Goal: Task Accomplishment & Management: Manage account settings

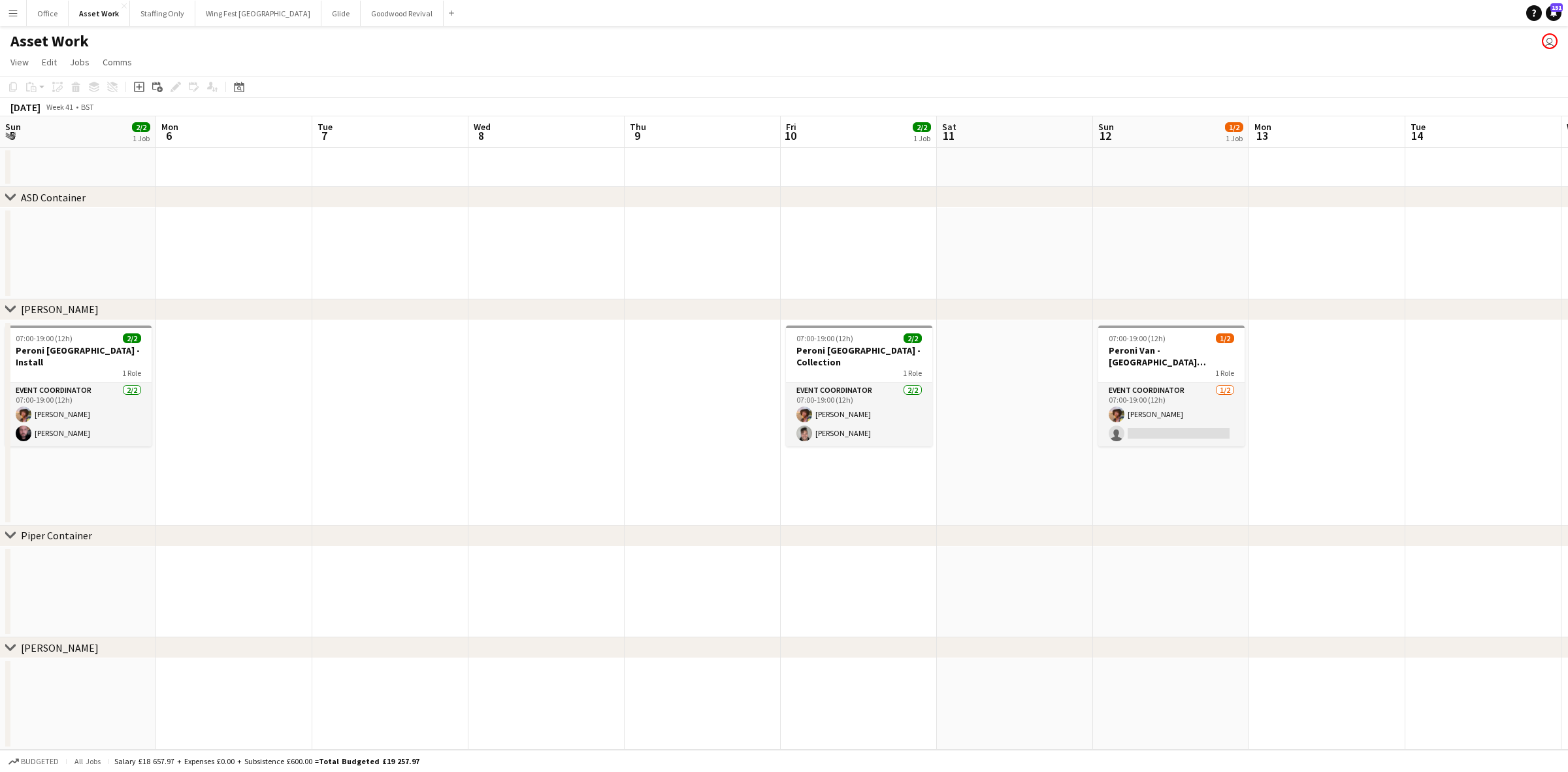
scroll to position [0, 304]
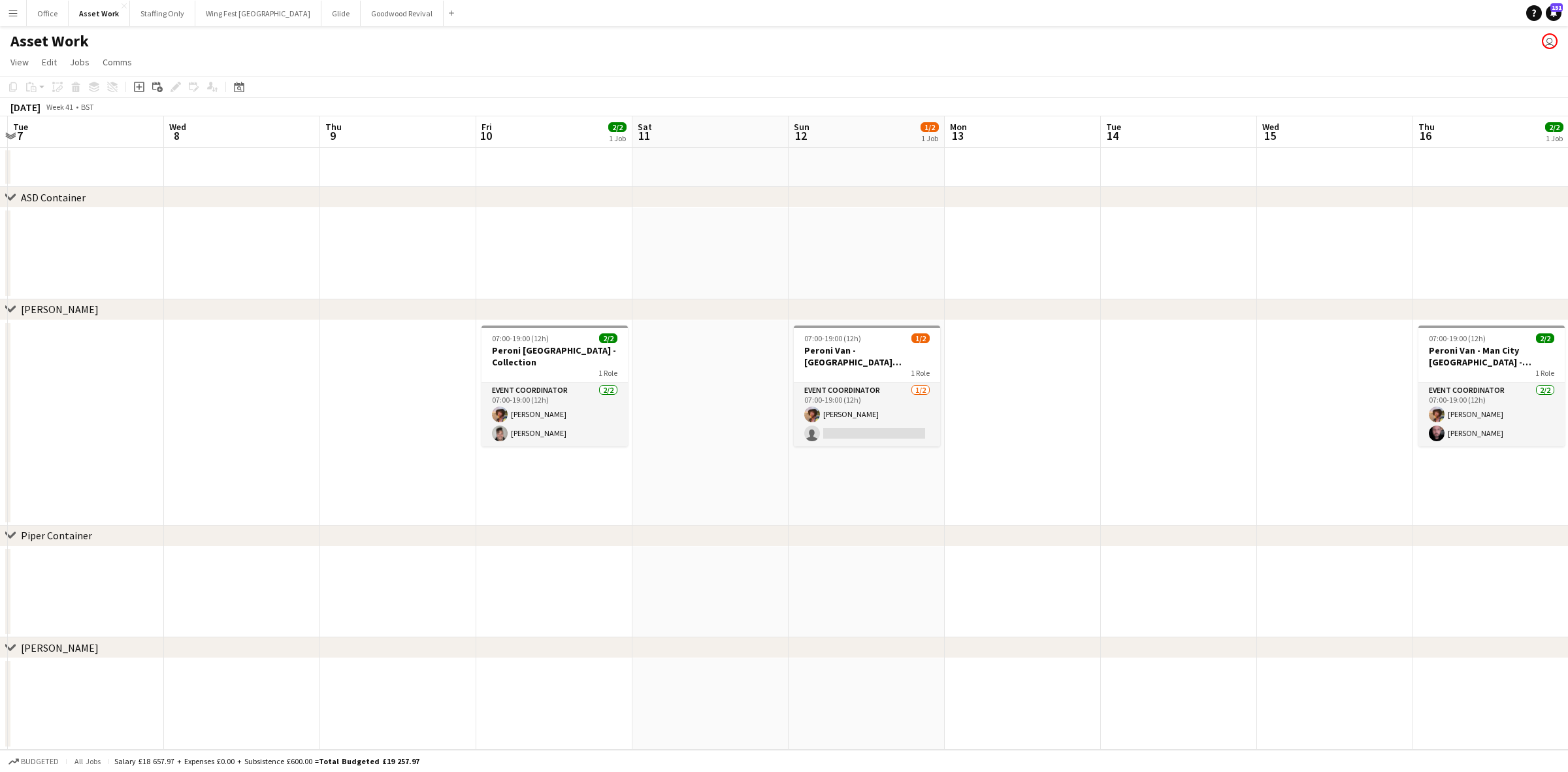
click at [14, 13] on app-icon "Menu" at bounding box center [13, 13] width 10 height 10
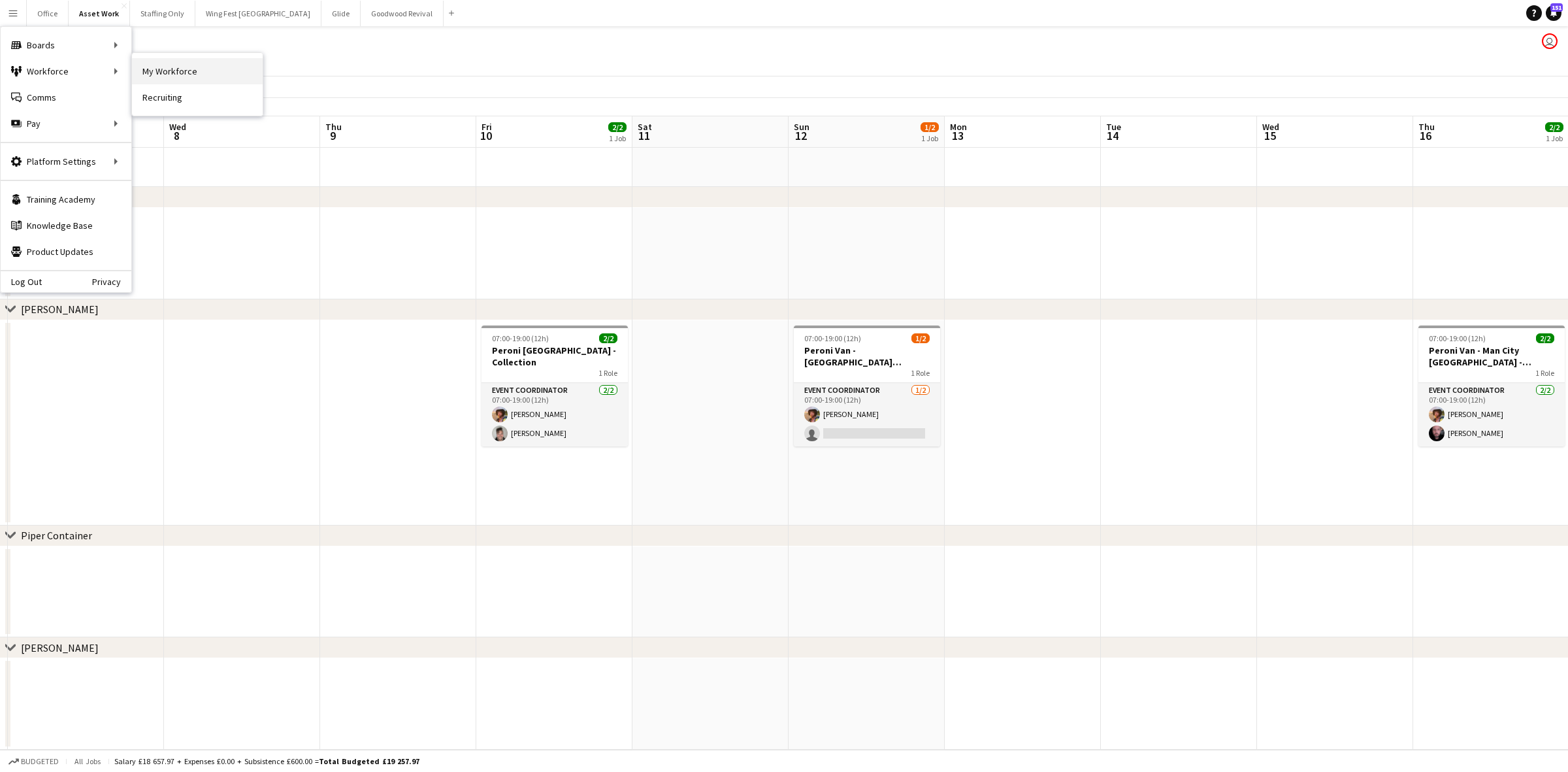
click at [161, 80] on link "My Workforce" at bounding box center [197, 71] width 131 height 26
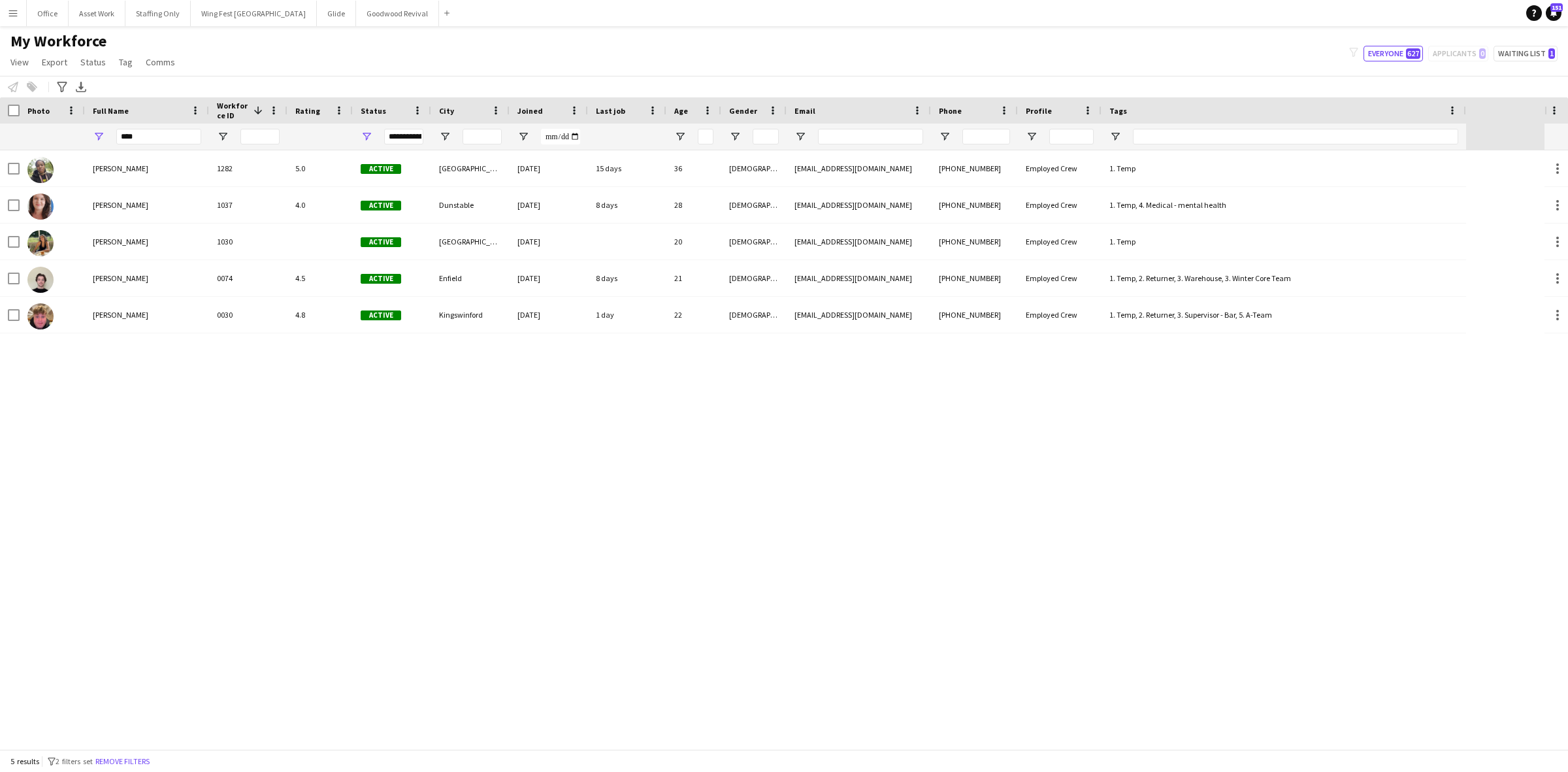
click at [18, 15] on app-icon "Menu" at bounding box center [13, 13] width 10 height 10
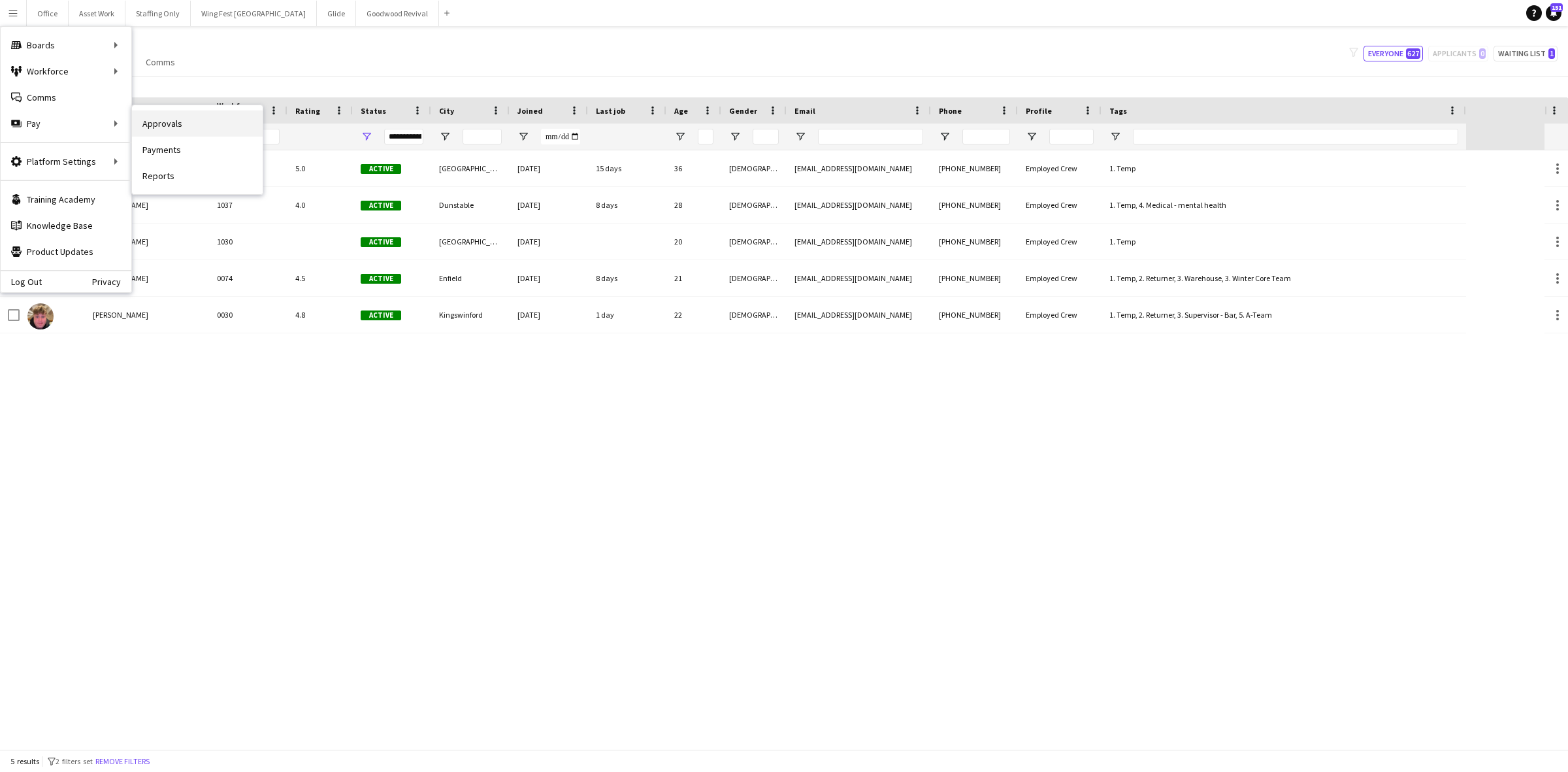
click at [174, 129] on link "Approvals" at bounding box center [197, 123] width 131 height 26
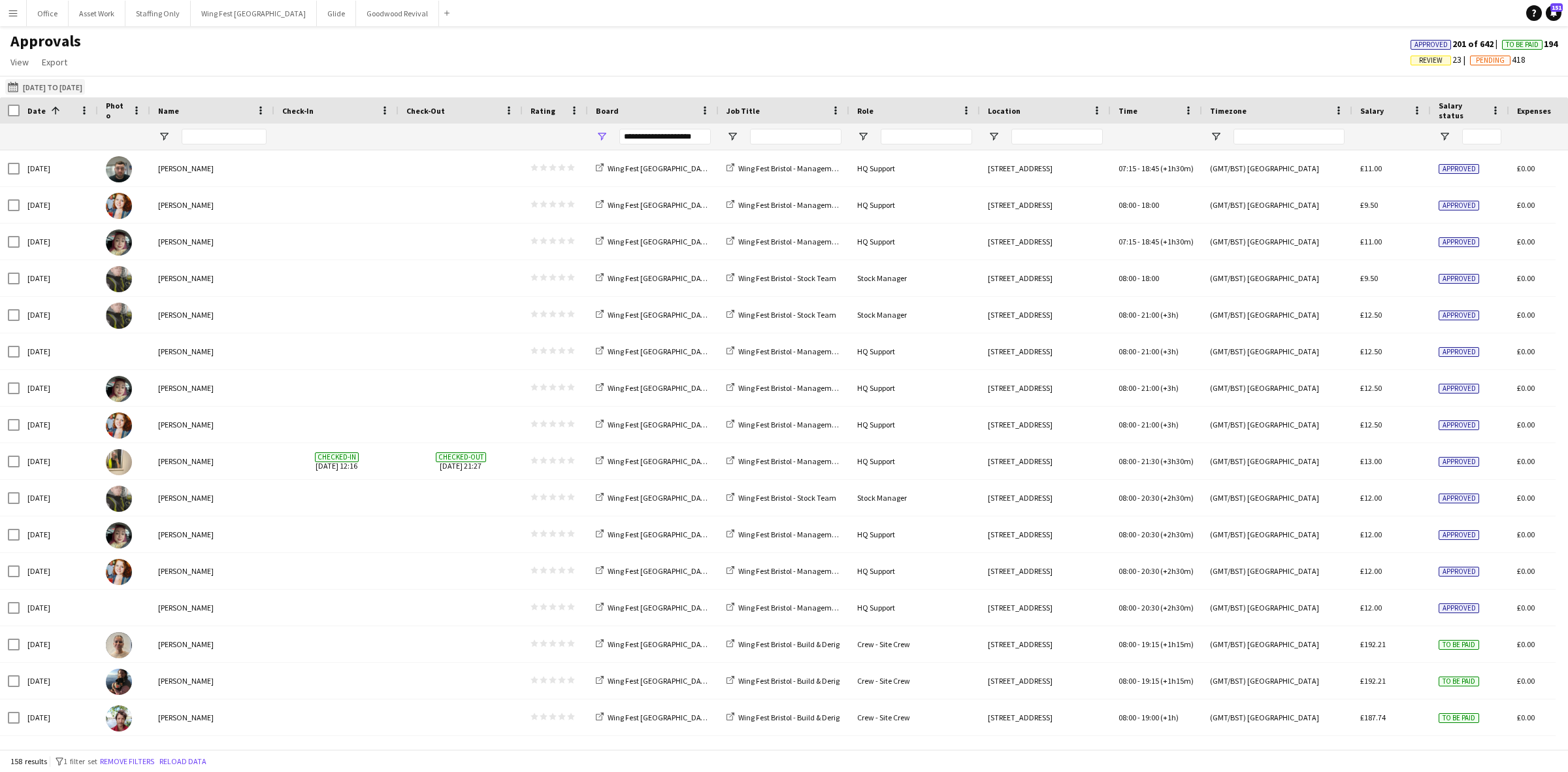
click at [47, 83] on button "[DATE] to [DATE] [DATE] to [DATE]" at bounding box center [45, 87] width 80 height 15
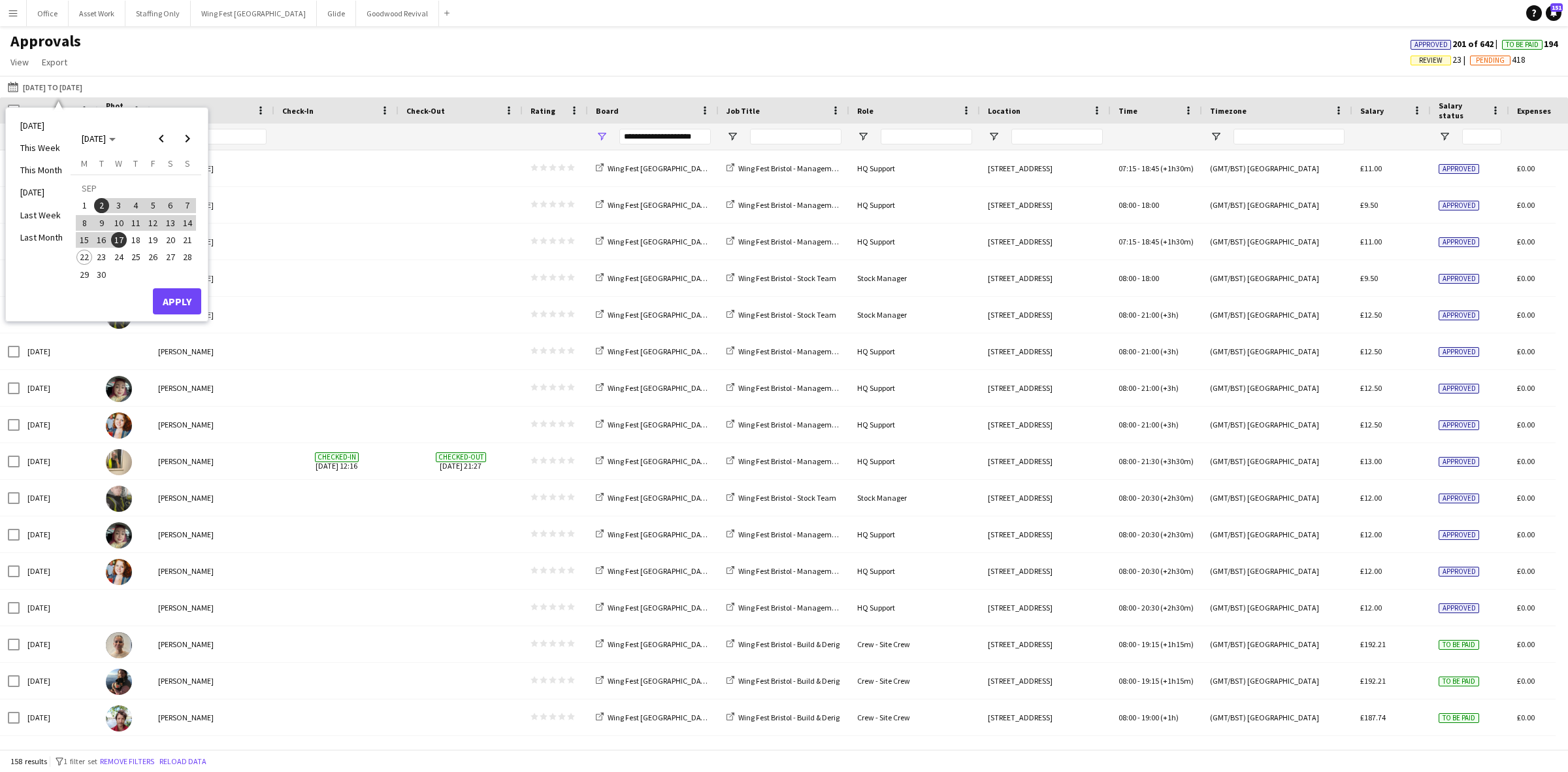
click at [83, 237] on span "15" at bounding box center [84, 240] width 15 height 15
click at [152, 237] on span "19" at bounding box center [153, 240] width 15 height 15
click at [174, 295] on button "Apply" at bounding box center [177, 301] width 48 height 26
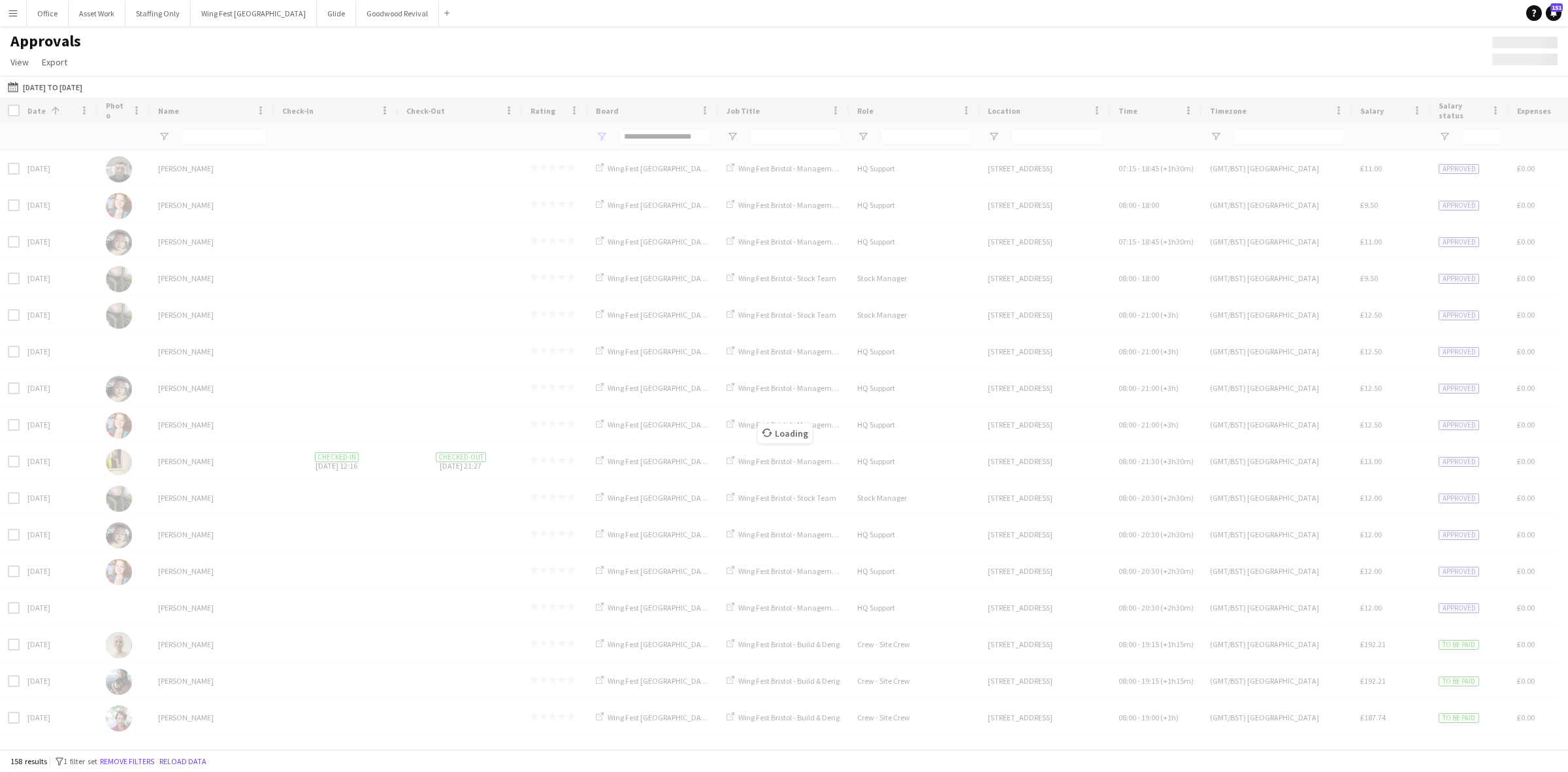
type input "***"
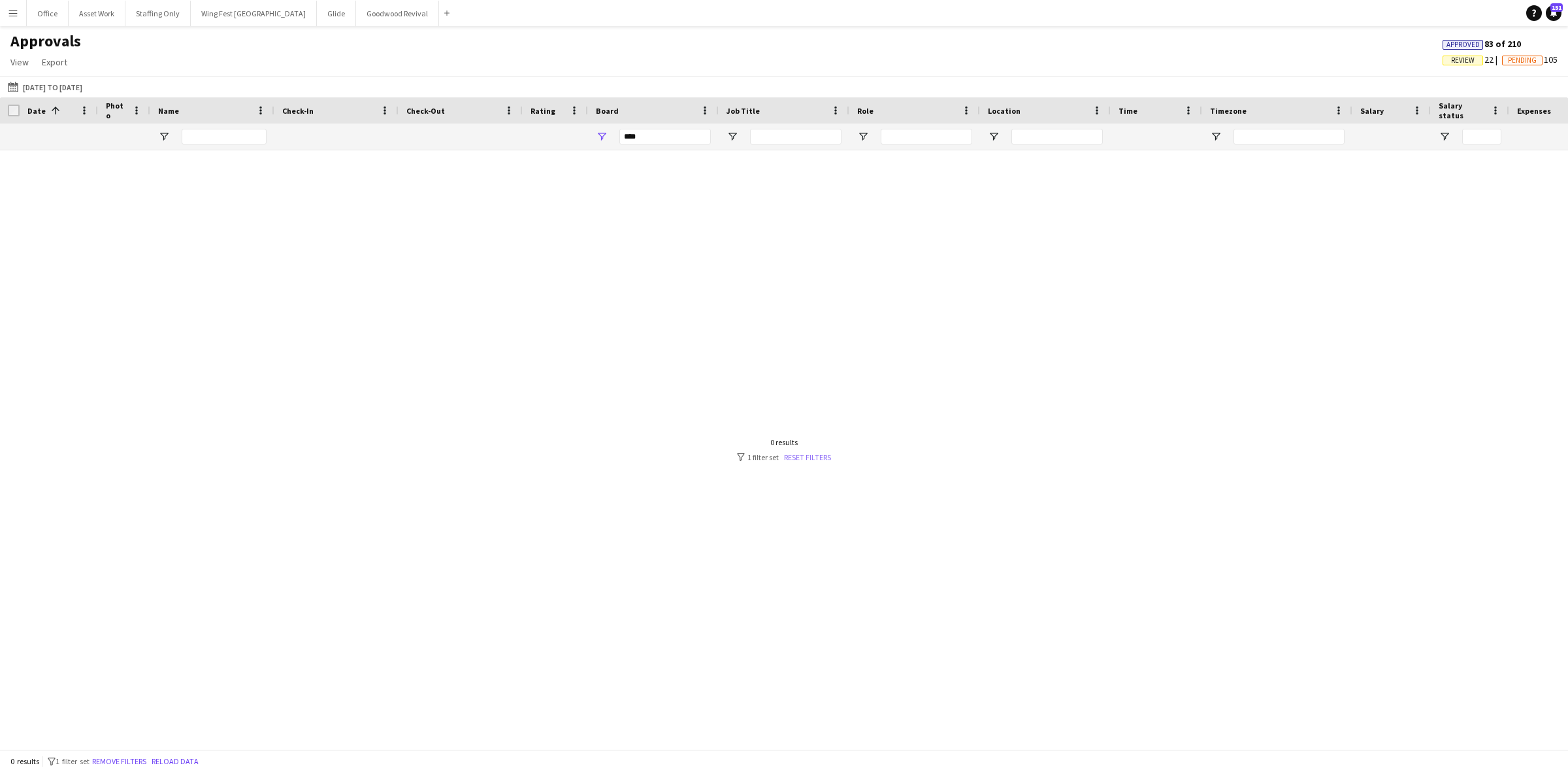
click at [799, 457] on link "Reset filters" at bounding box center [807, 457] width 47 height 10
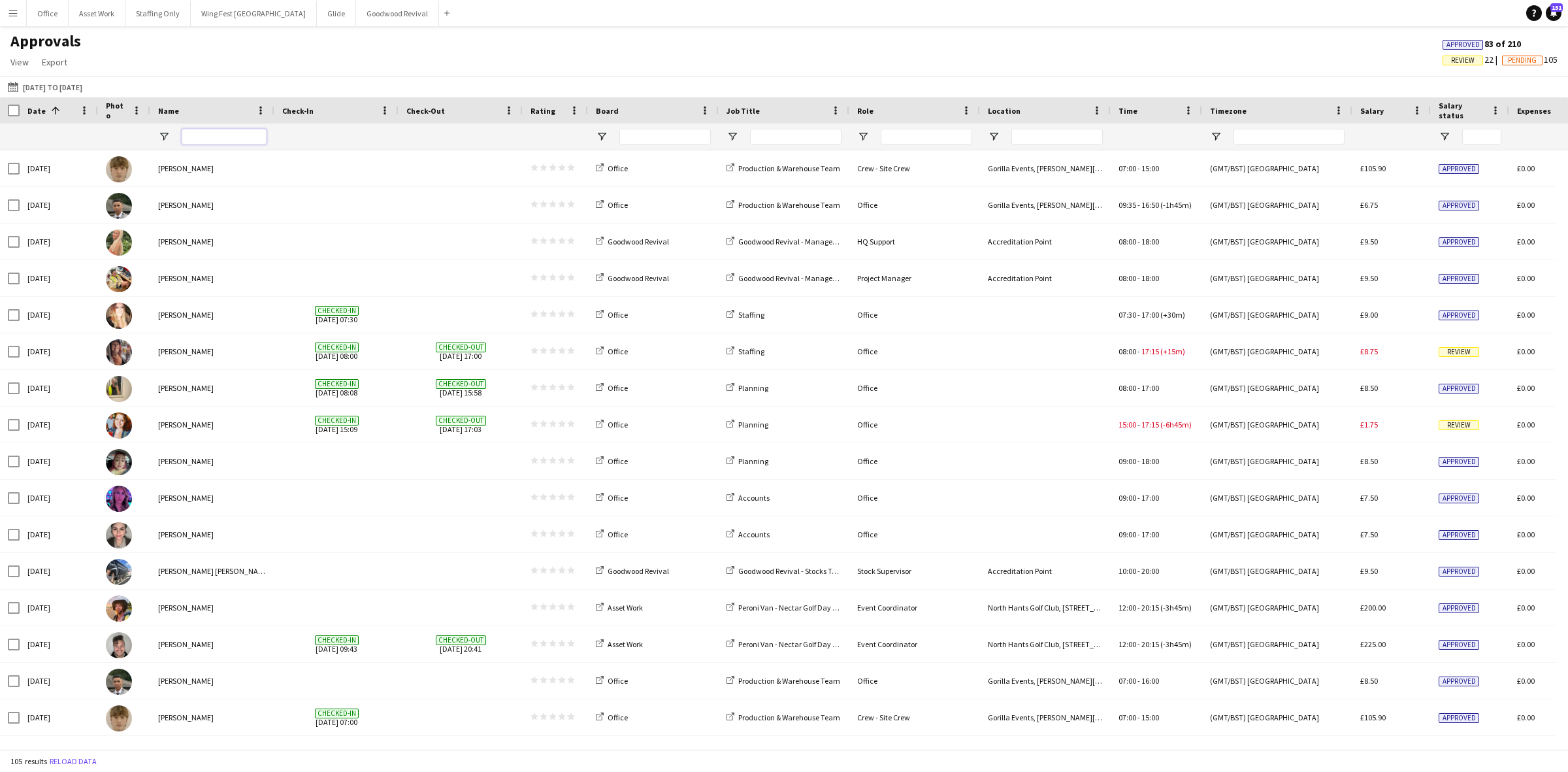
click at [216, 141] on input "Name Filter Input" at bounding box center [224, 136] width 85 height 15
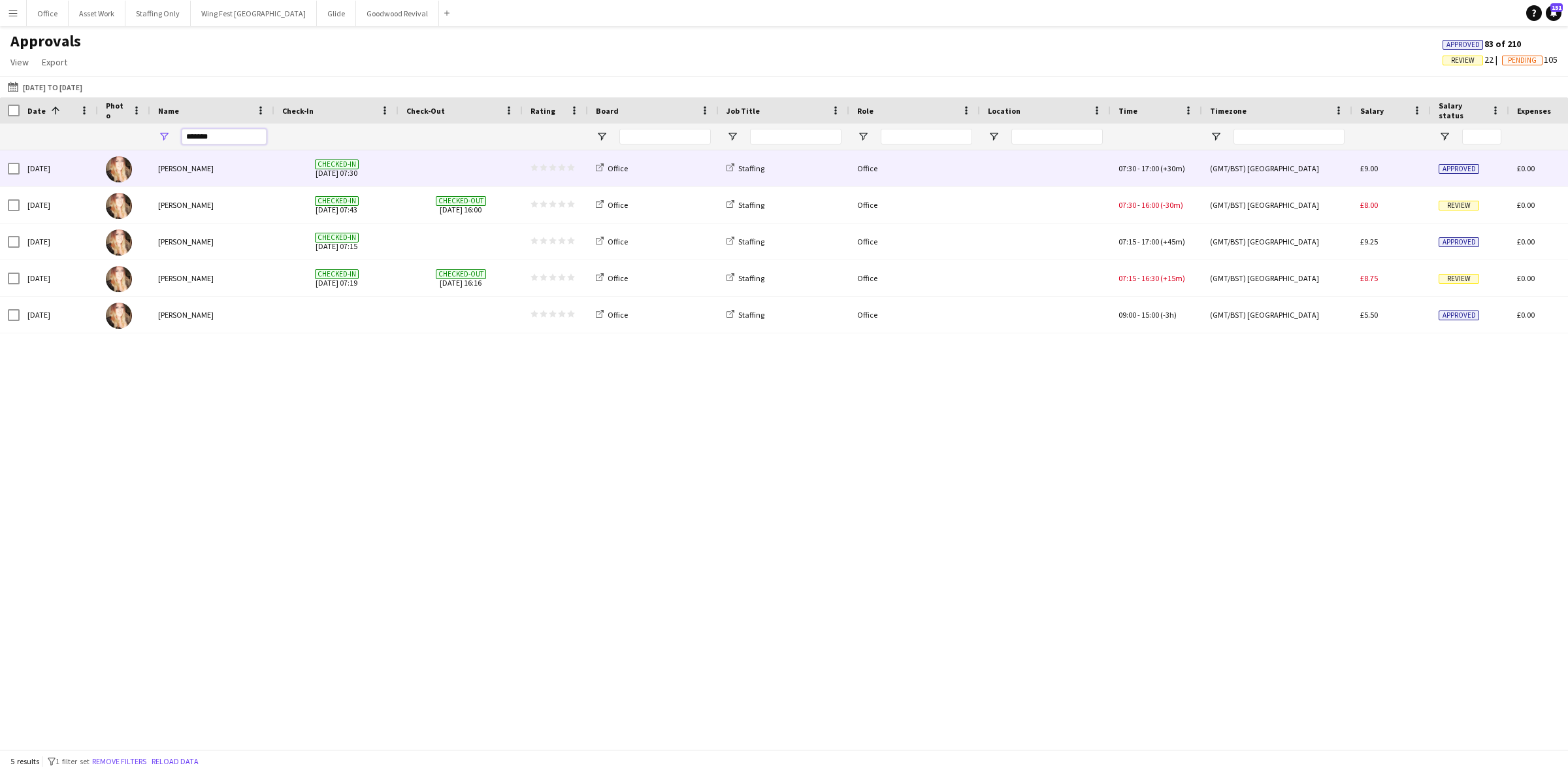
type input "*******"
click at [444, 172] on span at bounding box center [461, 168] width 109 height 36
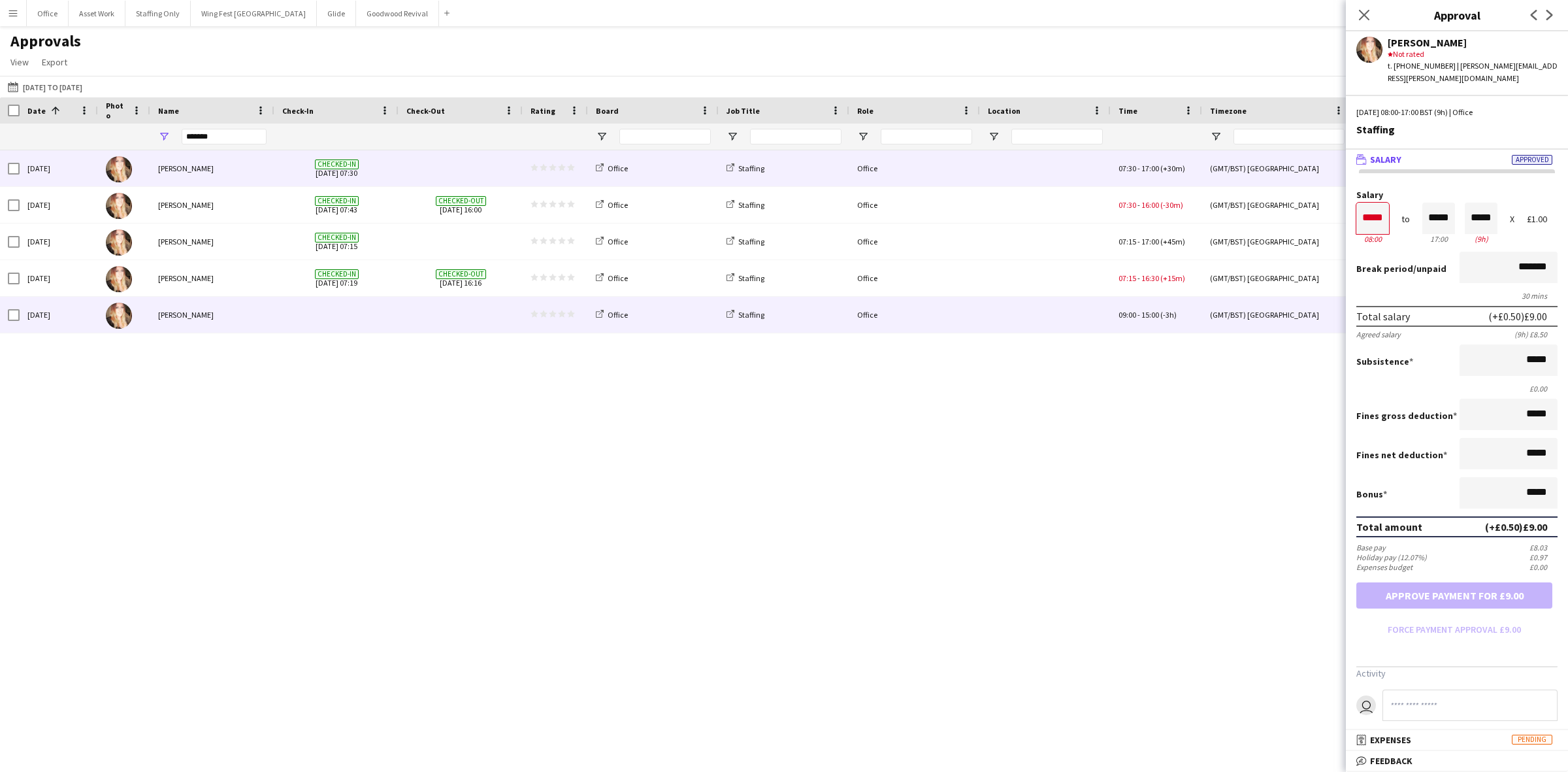
click at [393, 326] on div at bounding box center [337, 315] width 124 height 36
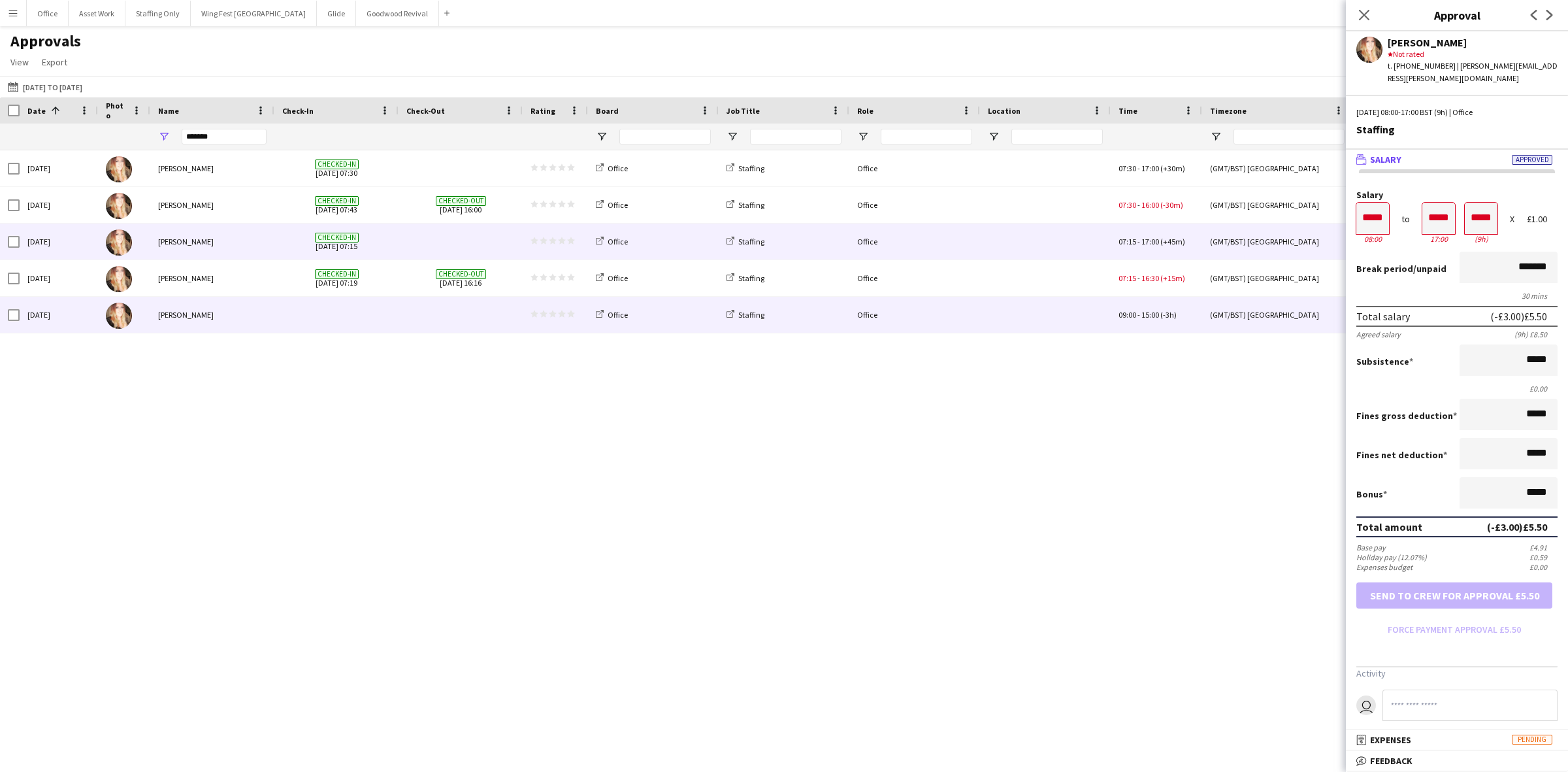
click at [395, 239] on div "Checked-in [DATE] 07:15" at bounding box center [337, 241] width 124 height 36
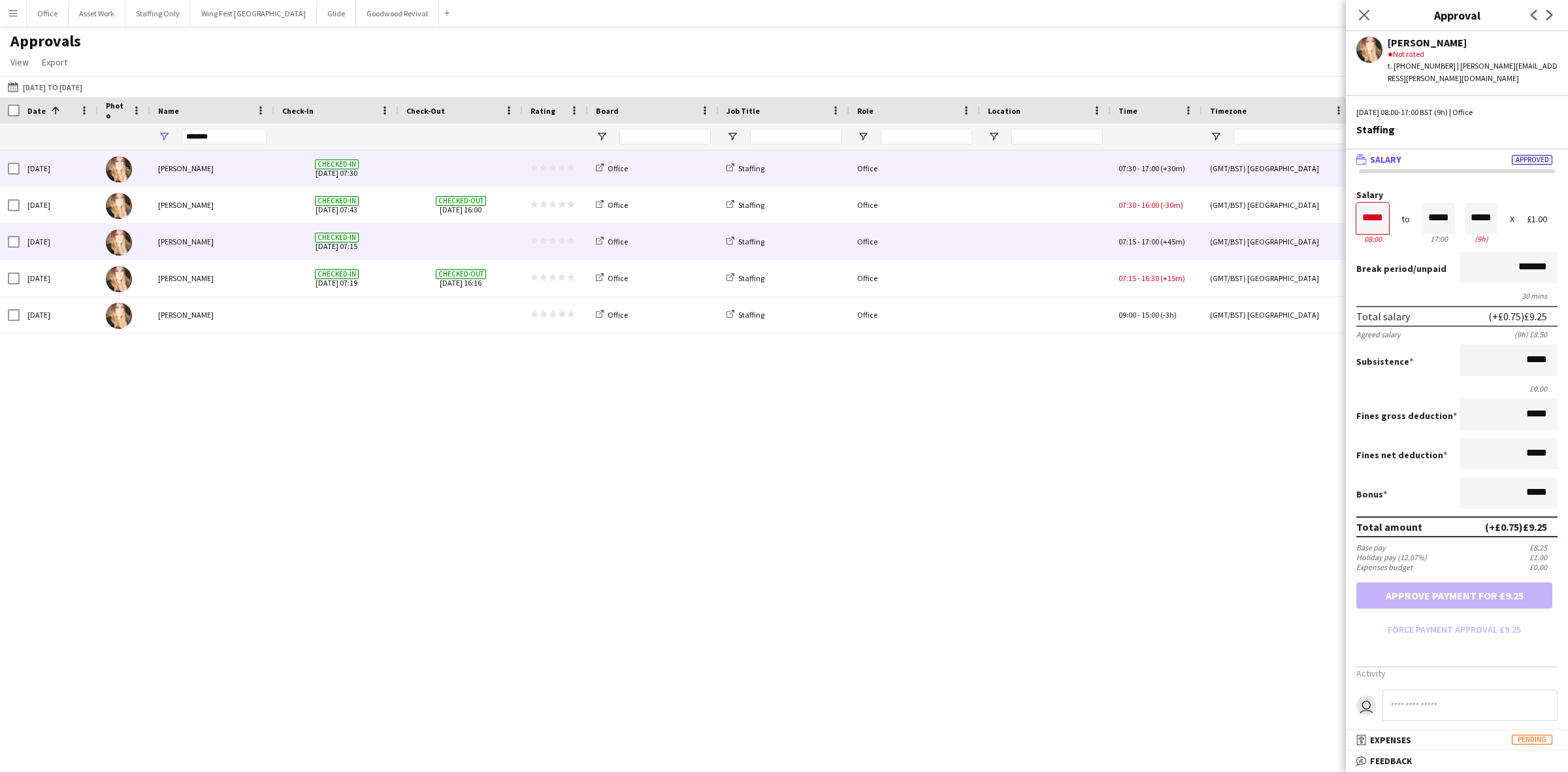
click at [471, 163] on span at bounding box center [461, 168] width 109 height 36
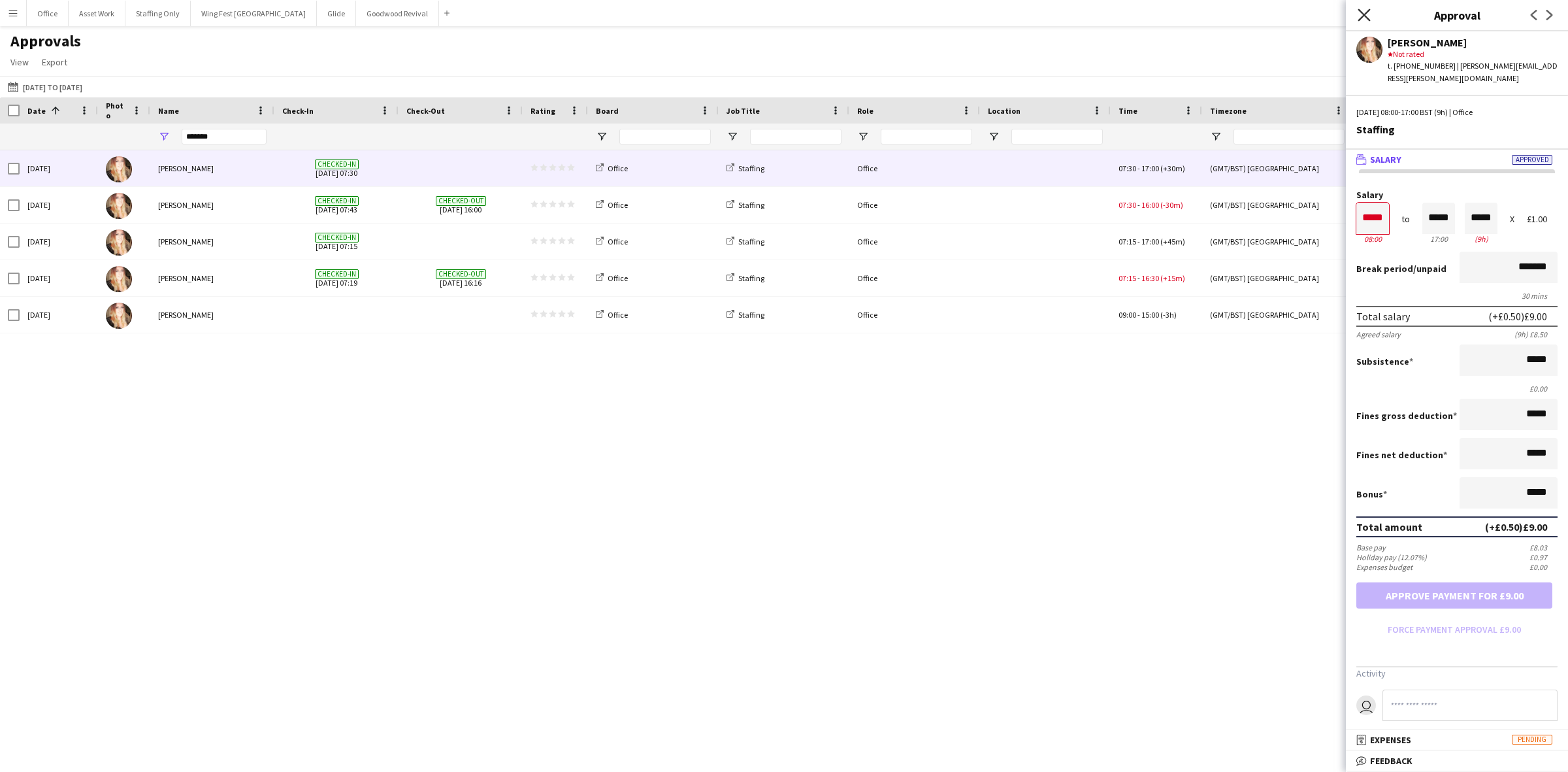
click at [1359, 15] on icon "Close pop-in" at bounding box center [1364, 14] width 13 height 13
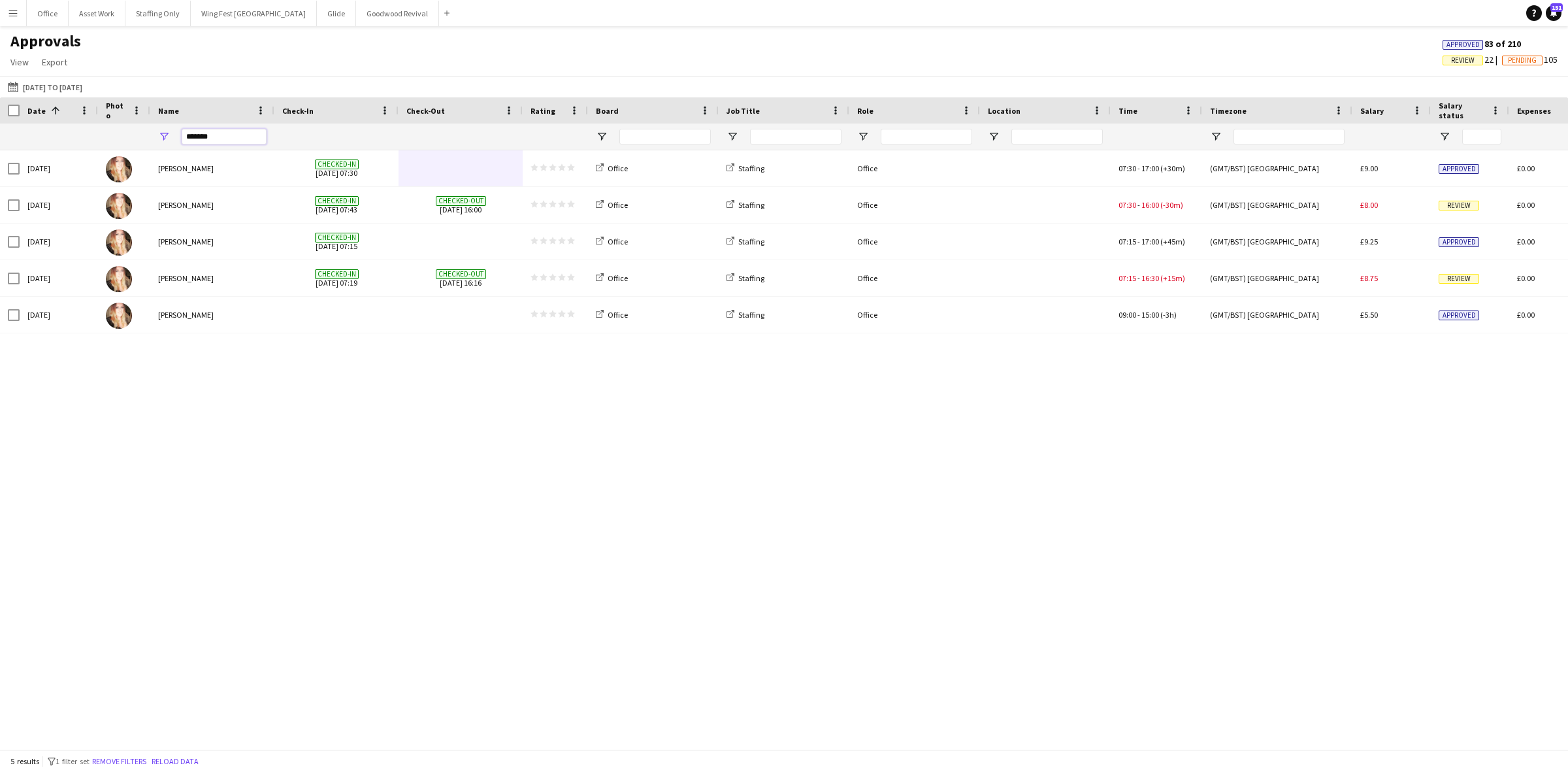
drag, startPoint x: 229, startPoint y: 139, endPoint x: 128, endPoint y: 138, distance: 101.0
click at [128, 138] on div "*******" at bounding box center [1186, 136] width 2372 height 26
